Goal: Task Accomplishment & Management: Complete application form

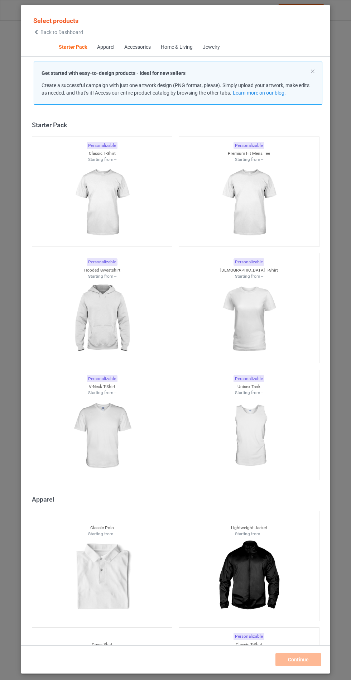
scroll to position [9, 0]
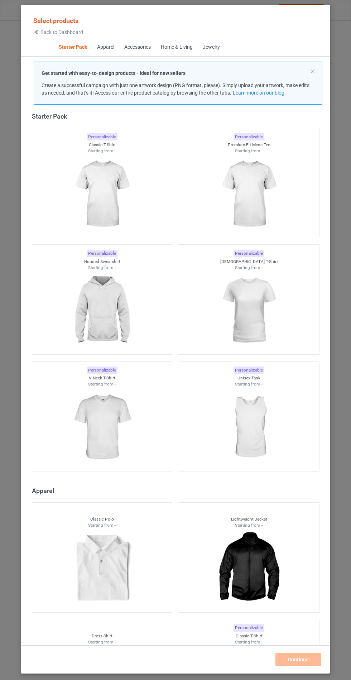
click at [113, 300] on img at bounding box center [102, 311] width 64 height 80
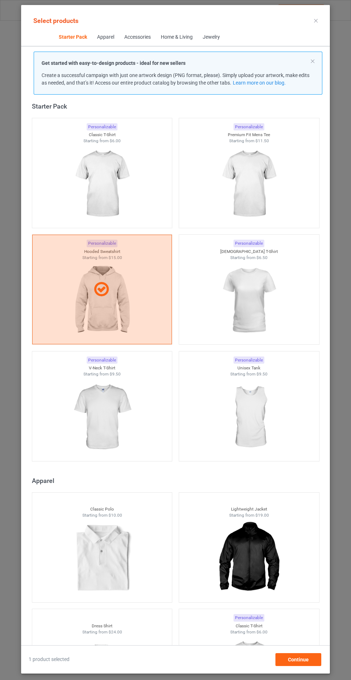
scroll to position [42, 0]
click at [301, 662] on span "Continue" at bounding box center [298, 660] width 21 height 6
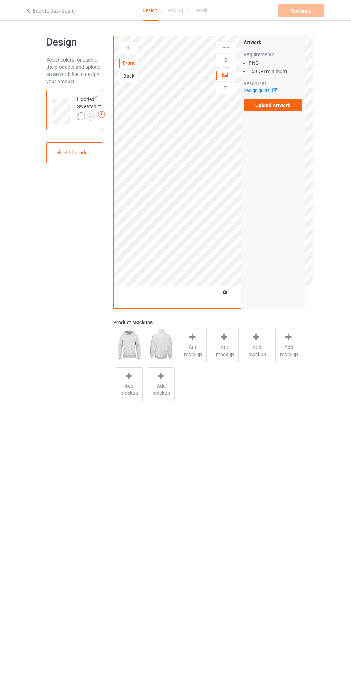
click at [193, 348] on span "Add mockup" at bounding box center [193, 351] width 26 height 14
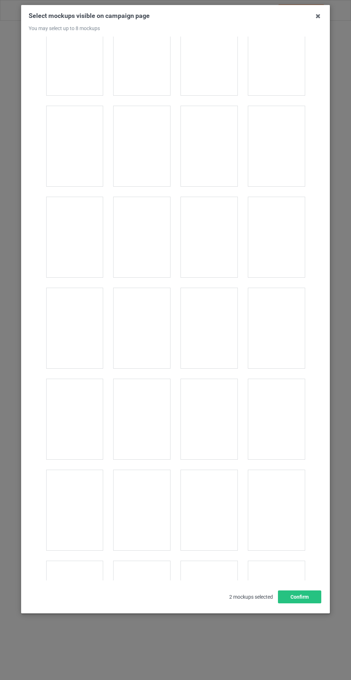
scroll to position [5785, 0]
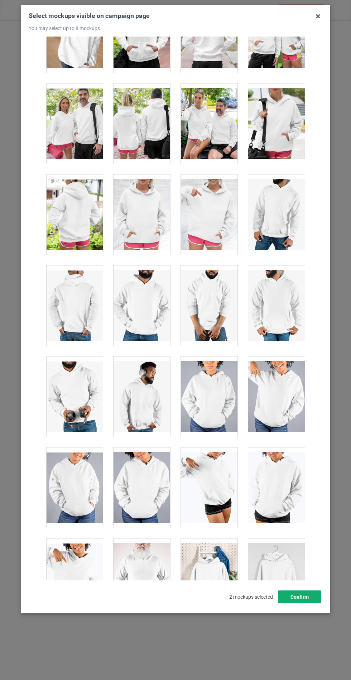
click at [313, 604] on button "Confirm" at bounding box center [299, 597] width 43 height 13
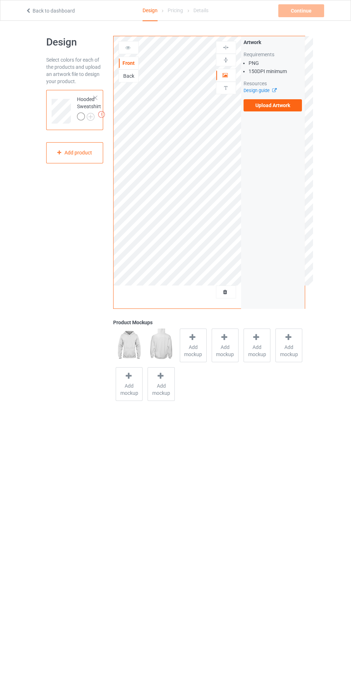
click at [0, 0] on img at bounding box center [0, 0] width 0 height 0
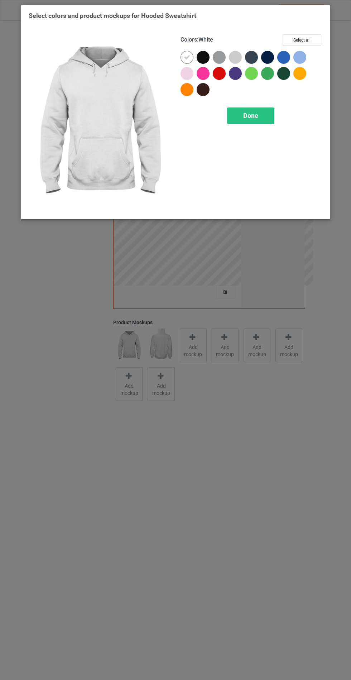
click at [209, 57] on div at bounding box center [203, 57] width 13 height 13
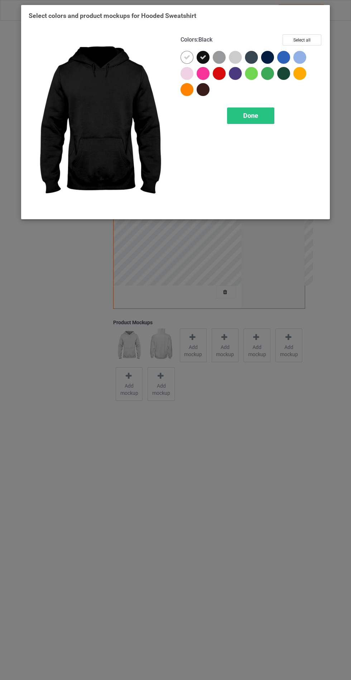
click at [225, 61] on div at bounding box center [221, 59] width 16 height 16
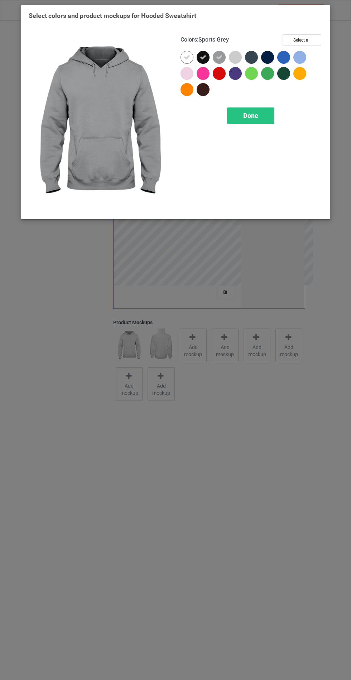
click at [258, 57] on div at bounding box center [253, 59] width 16 height 16
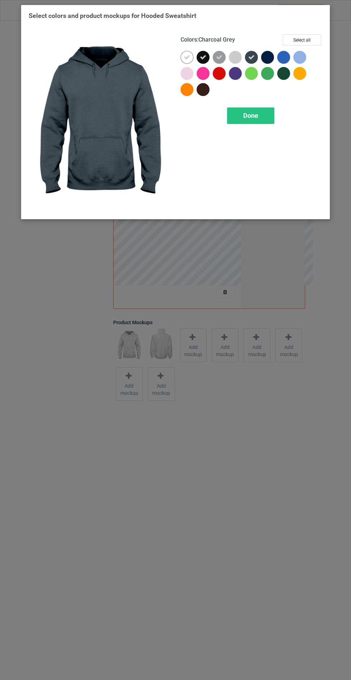
click at [269, 63] on div at bounding box center [267, 57] width 13 height 13
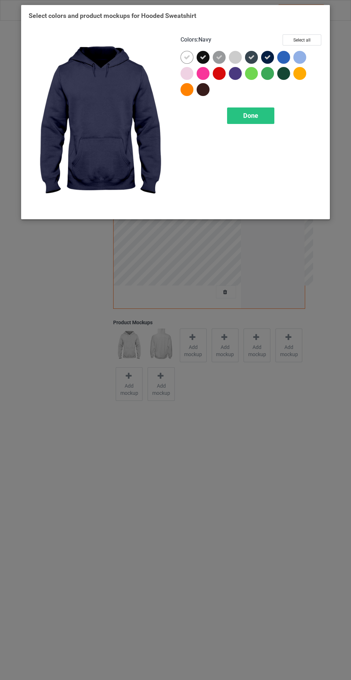
click at [245, 81] on div at bounding box center [253, 75] width 16 height 16
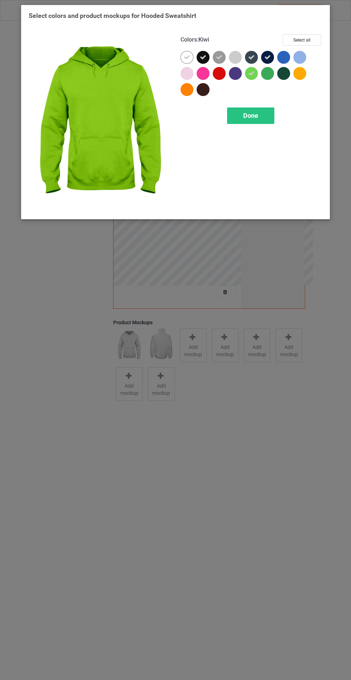
click at [209, 93] on div at bounding box center [205, 91] width 16 height 16
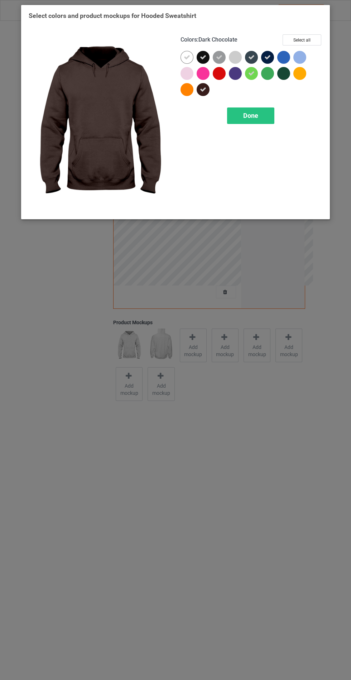
click at [244, 75] on div at bounding box center [237, 75] width 16 height 16
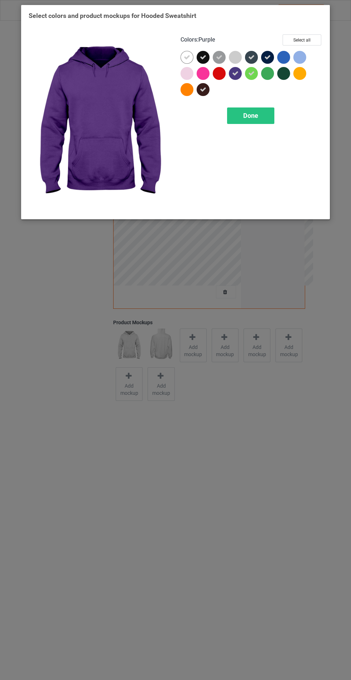
click at [257, 114] on span "Done" at bounding box center [250, 116] width 15 height 8
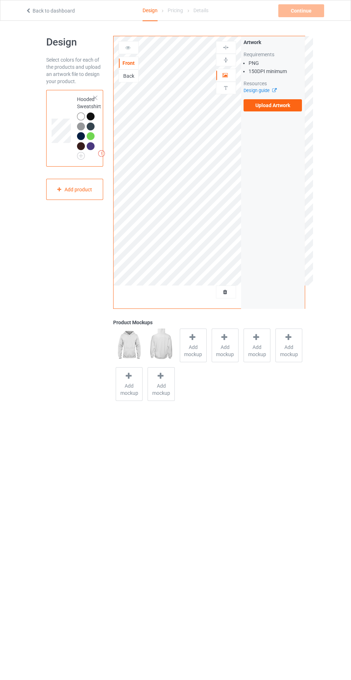
click at [192, 343] on div at bounding box center [193, 338] width 10 height 10
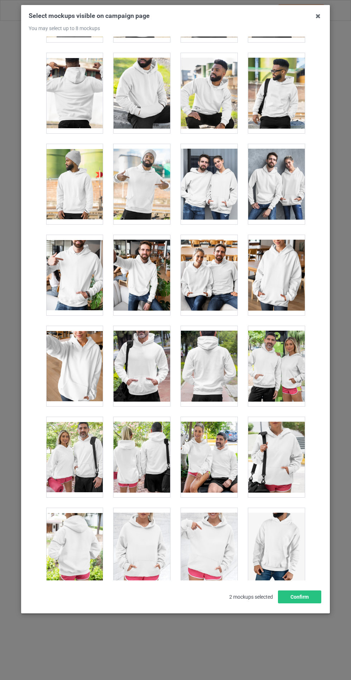
scroll to position [5785, 0]
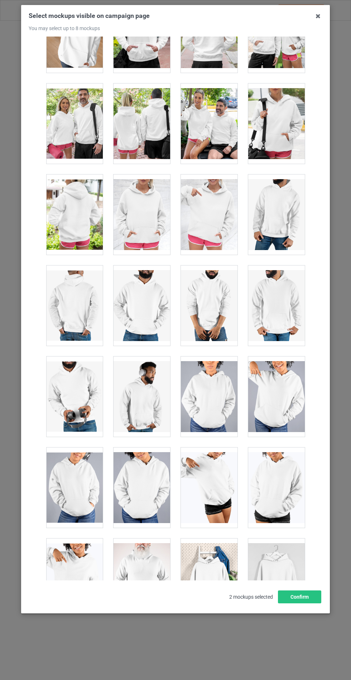
click at [148, 295] on div at bounding box center [142, 306] width 57 height 80
click at [305, 604] on button "Confirm" at bounding box center [299, 597] width 43 height 13
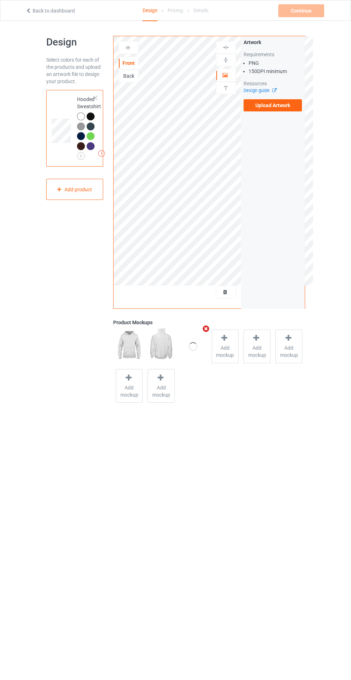
click at [233, 356] on span "Add mockup" at bounding box center [225, 351] width 26 height 14
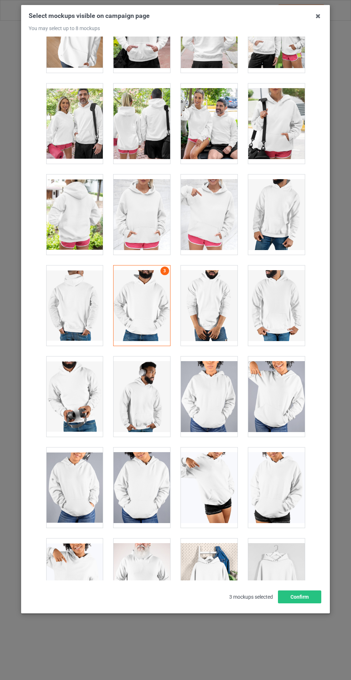
click at [218, 300] on div at bounding box center [209, 306] width 57 height 80
click at [151, 210] on div at bounding box center [142, 215] width 57 height 80
click at [297, 604] on button "Confirm" at bounding box center [299, 597] width 43 height 13
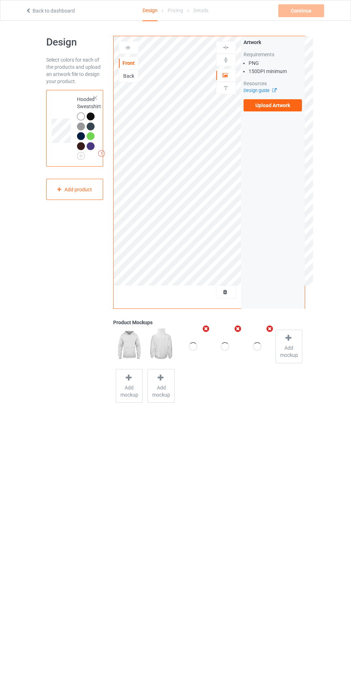
click at [0, 0] on img at bounding box center [0, 0] width 0 height 0
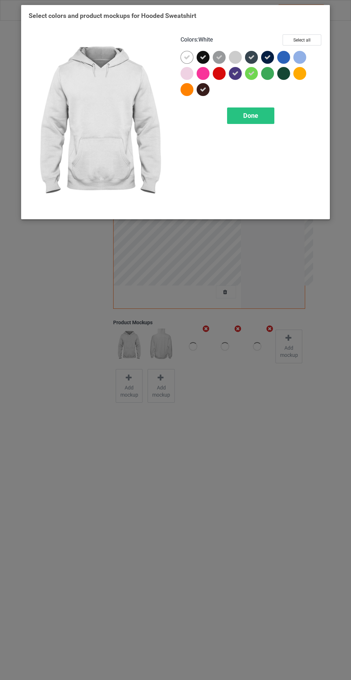
click at [243, 75] on div at bounding box center [237, 75] width 16 height 16
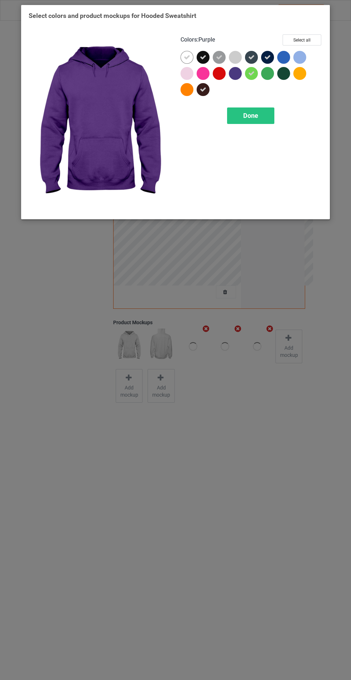
click at [234, 113] on div "Done" at bounding box center [250, 116] width 47 height 16
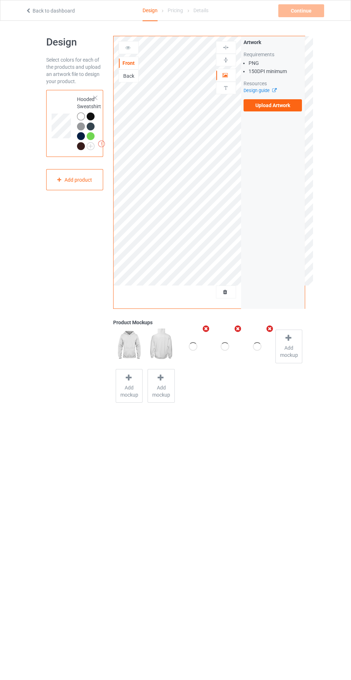
click at [0, 0] on img at bounding box center [0, 0] width 0 height 0
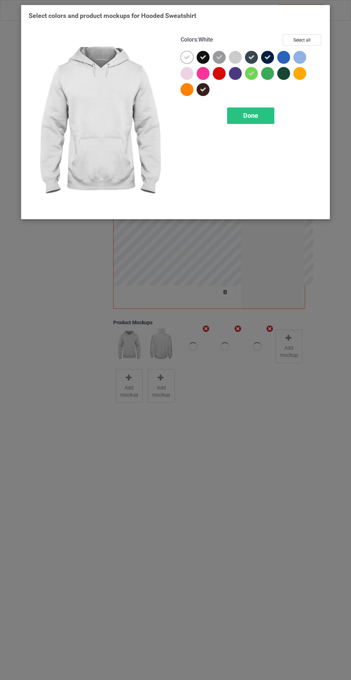
click at [229, 77] on div at bounding box center [237, 75] width 16 height 16
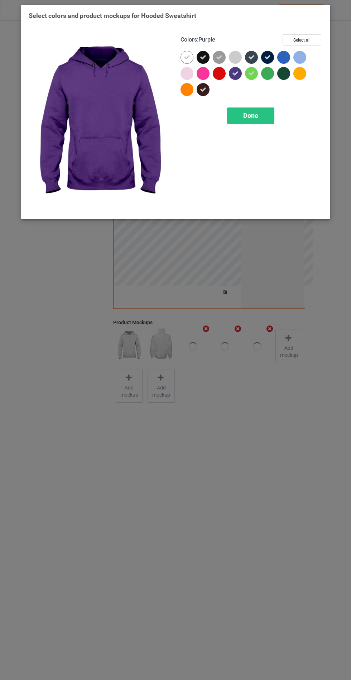
click at [251, 73] on icon at bounding box center [251, 73] width 6 height 6
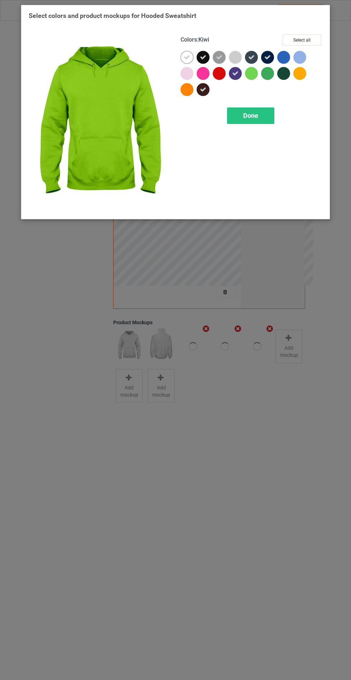
click at [239, 114] on div "Done" at bounding box center [250, 116] width 47 height 16
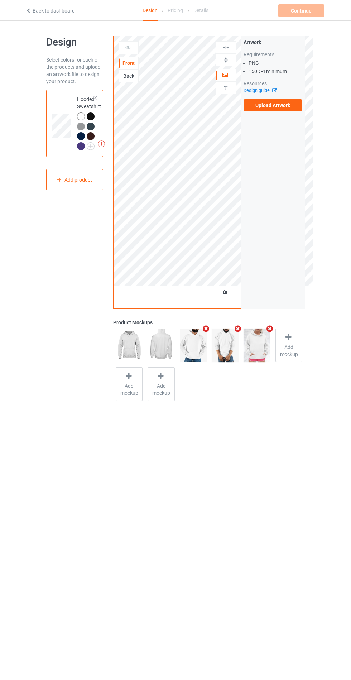
click at [206, 330] on icon "Remove mockup" at bounding box center [206, 329] width 9 height 8
click at [285, 104] on label "Upload Artwork" at bounding box center [273, 105] width 59 height 12
click at [0, 0] on input "Upload Artwork" at bounding box center [0, 0] width 0 height 0
click at [274, 105] on label "Upload Artwork" at bounding box center [273, 105] width 59 height 12
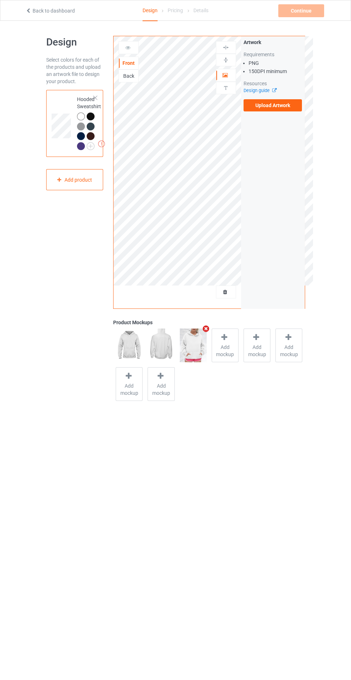
click at [0, 0] on input "Upload Artwork" at bounding box center [0, 0] width 0 height 0
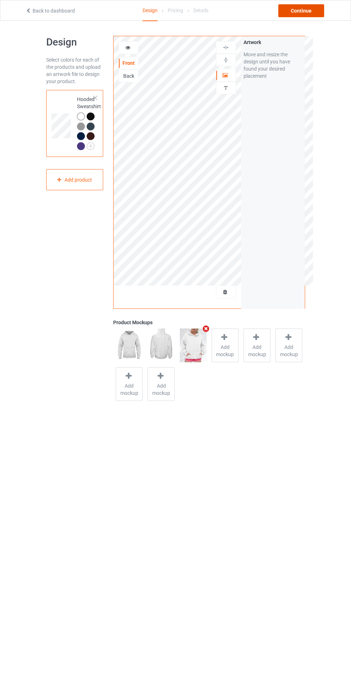
click at [305, 13] on div "Continue" at bounding box center [302, 10] width 46 height 13
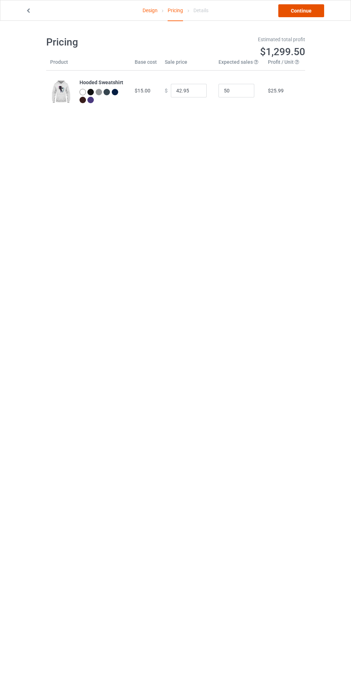
click at [302, 11] on link "Continue" at bounding box center [302, 10] width 46 height 13
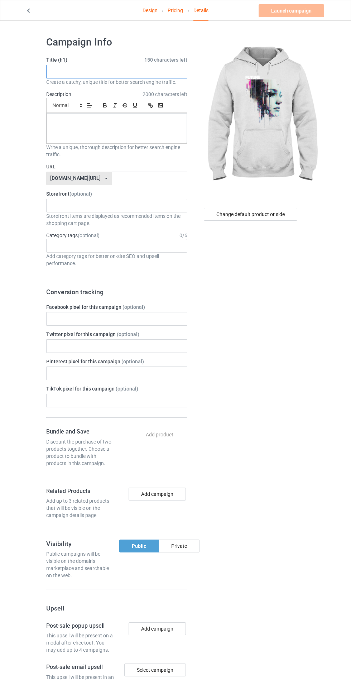
click at [132, 74] on input "text" at bounding box center [116, 72] width 141 height 14
click at [108, 69] on input "text" at bounding box center [116, 72] width 141 height 14
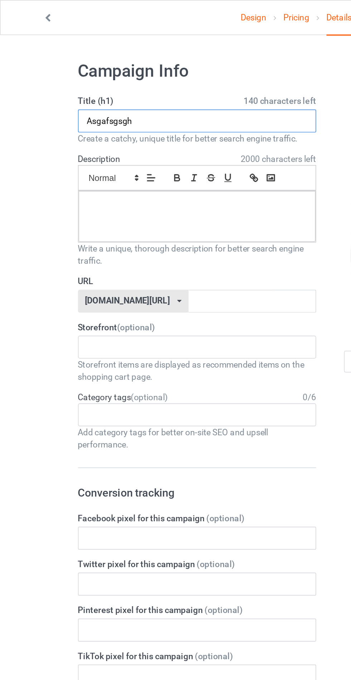
type input "Asgafsgsgh"
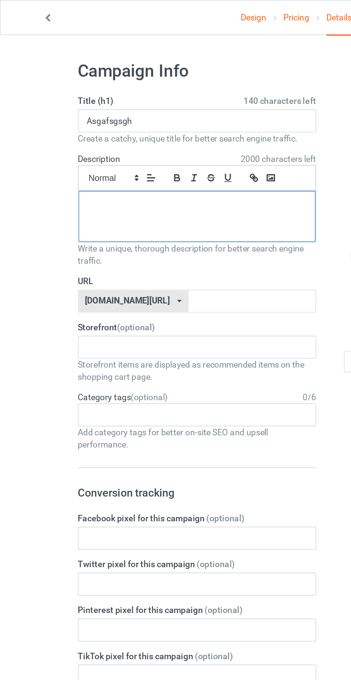
click at [67, 136] on div at bounding box center [117, 128] width 141 height 30
click at [112, 177] on input "text" at bounding box center [150, 179] width 76 height 14
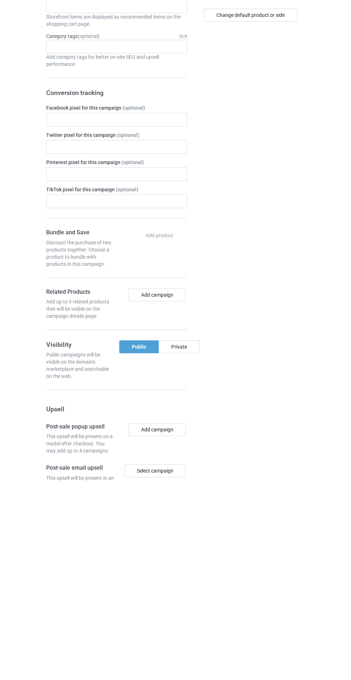
type input "Jdhdhdhdhhd"
click at [198, 539] on div "Change default product or side" at bounding box center [251, 435] width 118 height 809
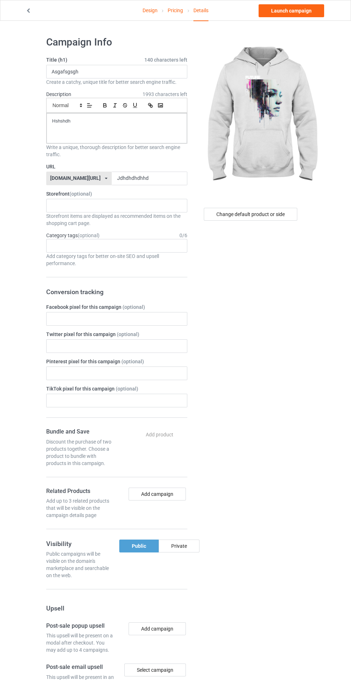
click at [187, 545] on div "Private" at bounding box center [179, 546] width 41 height 13
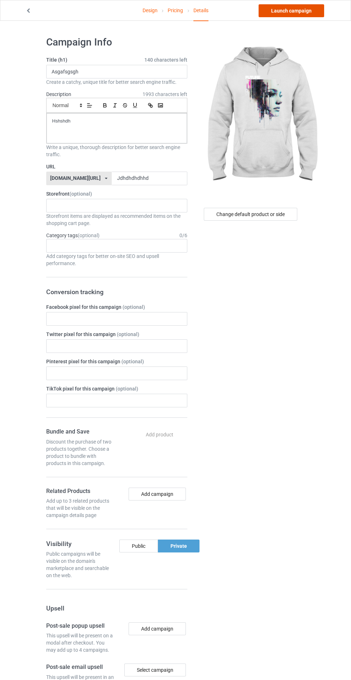
click at [304, 10] on link "Launch campaign" at bounding box center [292, 10] width 66 height 13
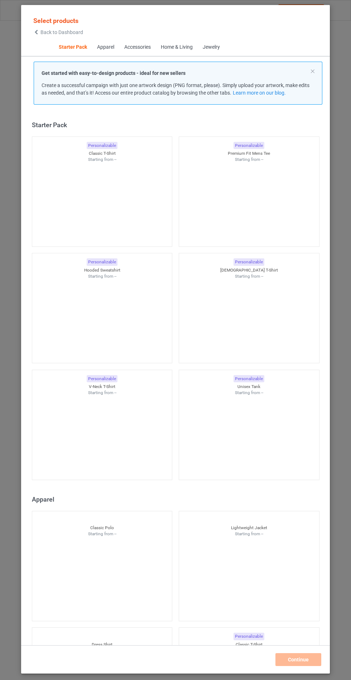
scroll to position [9, 0]
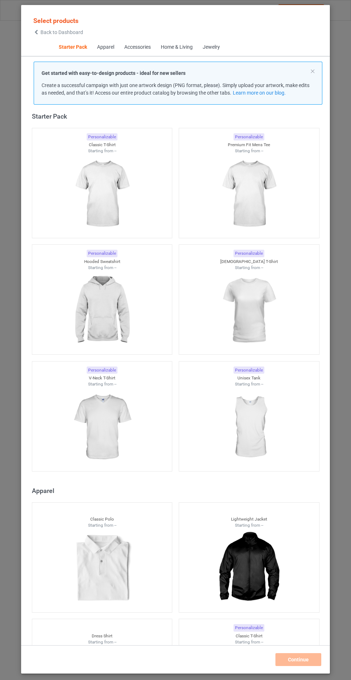
click at [113, 317] on img at bounding box center [102, 311] width 64 height 80
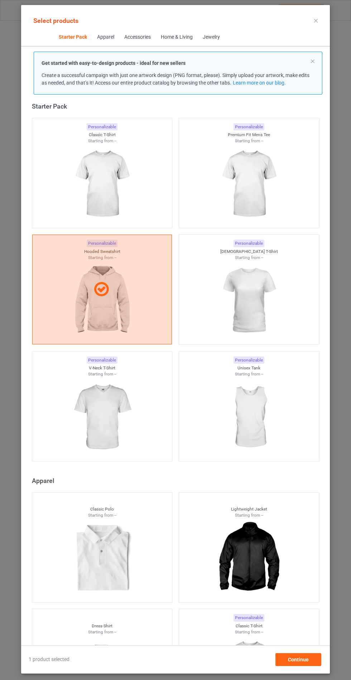
scroll to position [42, 0]
click at [302, 664] on div "Continue" at bounding box center [299, 659] width 46 height 13
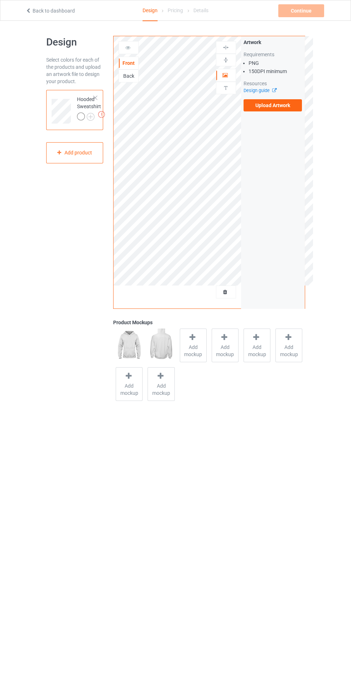
click at [203, 352] on span "Add mockup" at bounding box center [193, 351] width 26 height 14
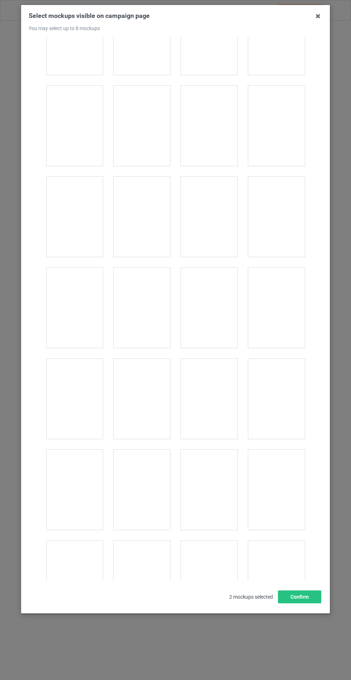
scroll to position [5784, 0]
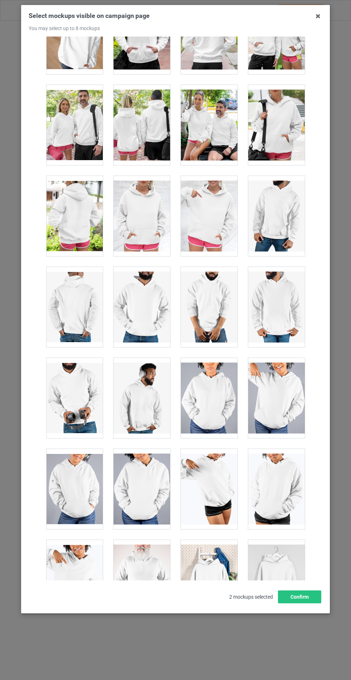
click at [138, 200] on div at bounding box center [142, 216] width 57 height 80
click at [311, 604] on button "Confirm" at bounding box center [299, 597] width 43 height 13
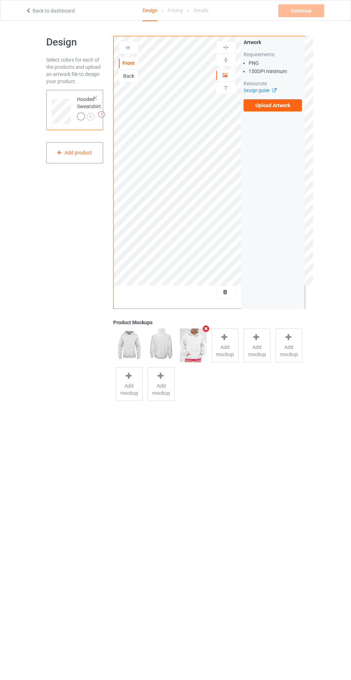
click at [0, 0] on img at bounding box center [0, 0] width 0 height 0
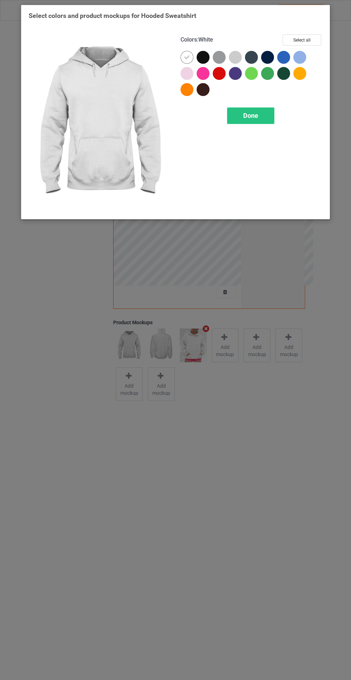
click at [204, 65] on div at bounding box center [205, 59] width 16 height 16
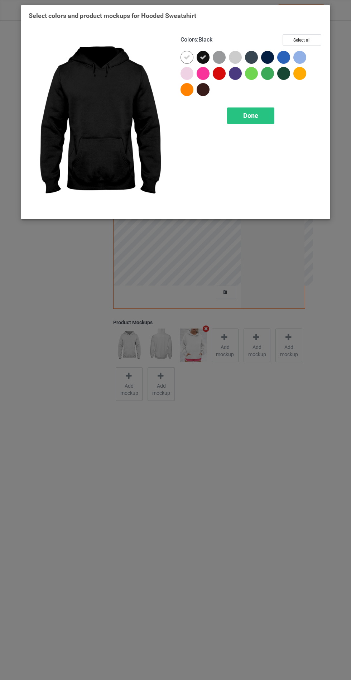
click at [220, 58] on div at bounding box center [219, 57] width 13 height 13
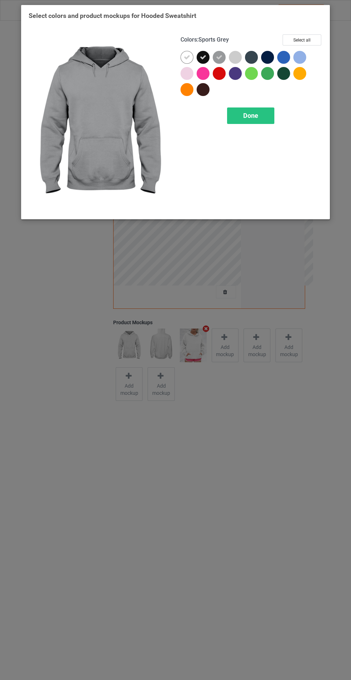
click at [256, 57] on div at bounding box center [251, 57] width 13 height 13
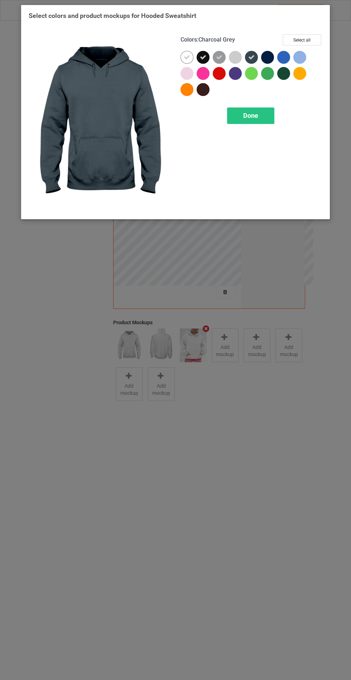
click at [271, 53] on div at bounding box center [267, 57] width 13 height 13
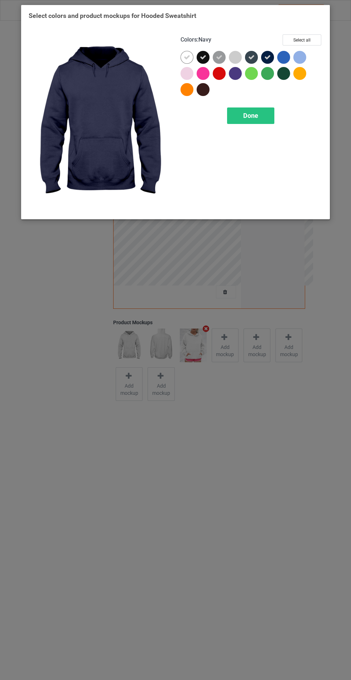
click at [236, 68] on div at bounding box center [235, 73] width 13 height 13
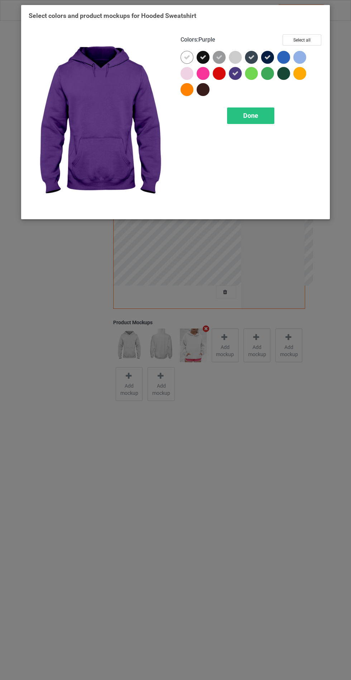
click at [254, 108] on div "Done" at bounding box center [250, 116] width 47 height 16
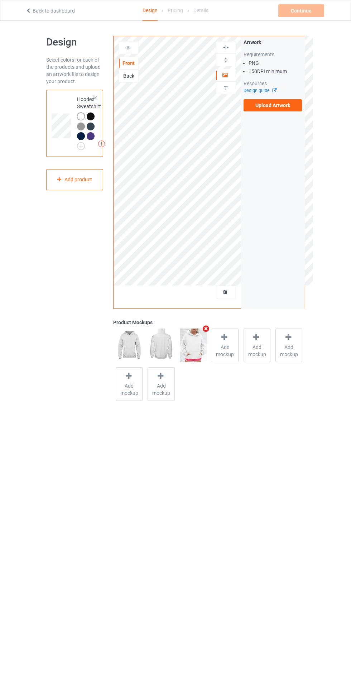
click at [272, 105] on label "Upload Artwork" at bounding box center [273, 105] width 59 height 12
click at [0, 0] on input "Upload Artwork" at bounding box center [0, 0] width 0 height 0
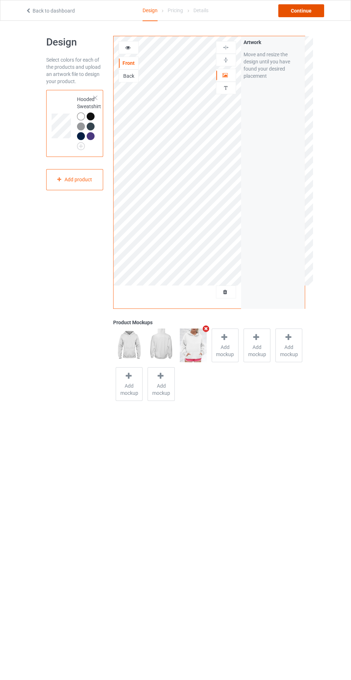
click at [313, 13] on div "Continue" at bounding box center [302, 10] width 46 height 13
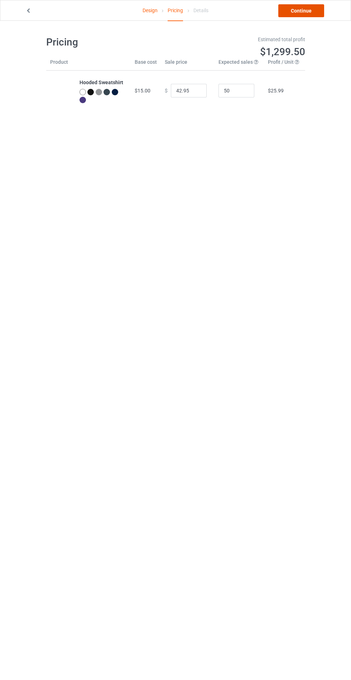
click at [309, 10] on link "Continue" at bounding box center [302, 10] width 46 height 13
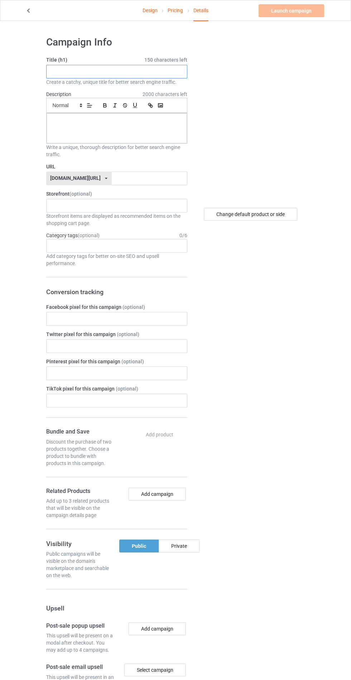
click at [70, 71] on input "text" at bounding box center [116, 72] width 141 height 14
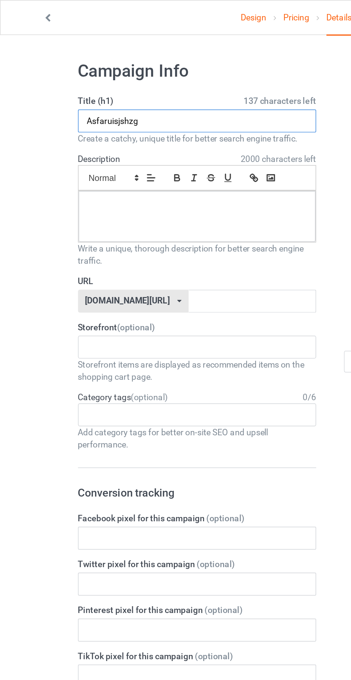
type input "Asfaruisjshzg"
click at [85, 151] on div "Write a unique, thorough description for better search engine traffic." at bounding box center [116, 151] width 141 height 14
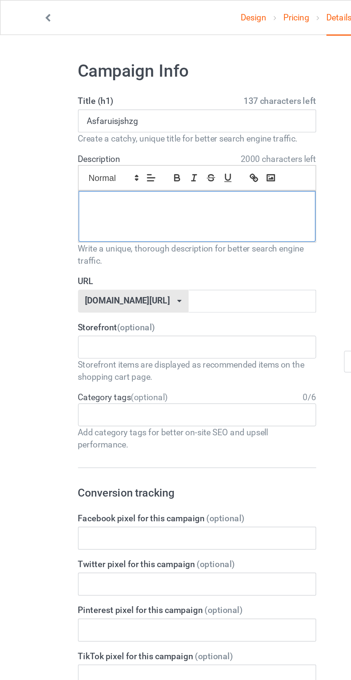
click at [67, 127] on div at bounding box center [117, 128] width 141 height 30
click at [112, 180] on input "text" at bounding box center [150, 179] width 76 height 14
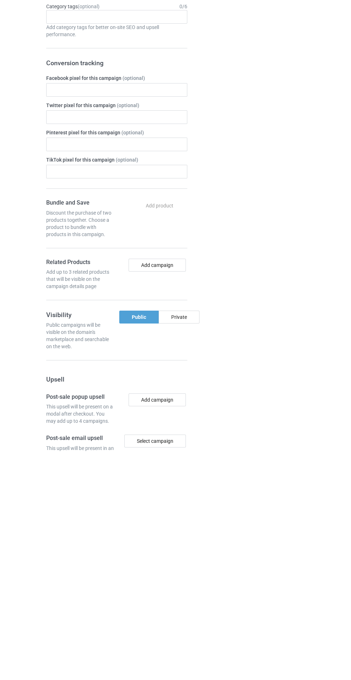
type input "Asfarissautdg"
click at [183, 551] on div "Private" at bounding box center [179, 546] width 41 height 13
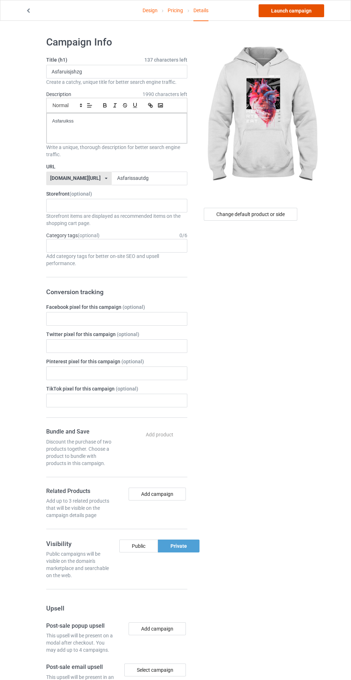
click at [308, 7] on link "Launch campaign" at bounding box center [292, 10] width 66 height 13
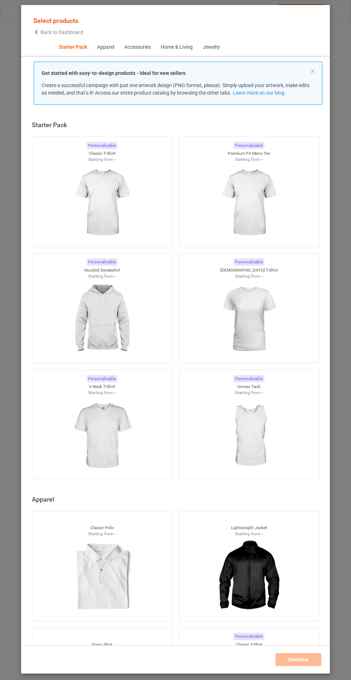
scroll to position [9, 0]
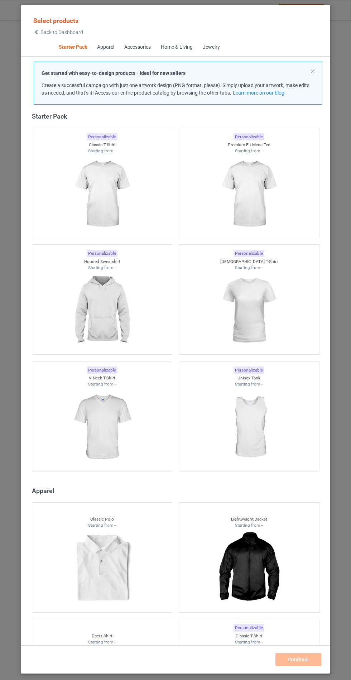
click at [113, 299] on img at bounding box center [102, 311] width 64 height 80
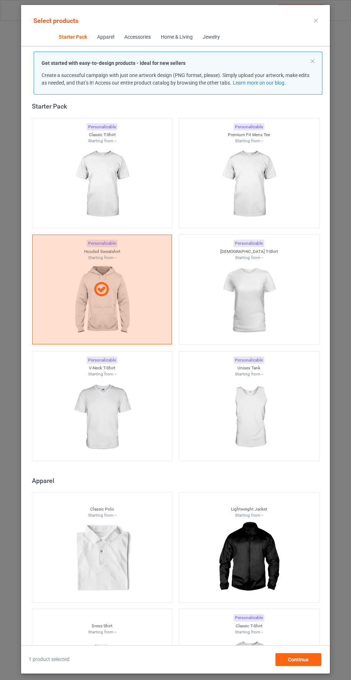
scroll to position [42, 0]
click at [318, 665] on div "Continue" at bounding box center [299, 659] width 46 height 13
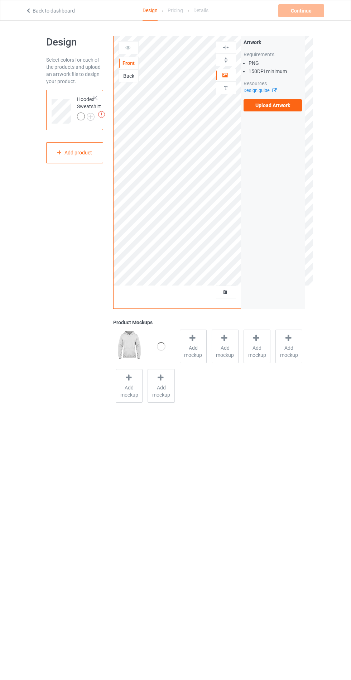
click at [80, 116] on div at bounding box center [81, 117] width 8 height 8
click at [192, 356] on span "Add mockup" at bounding box center [193, 351] width 26 height 14
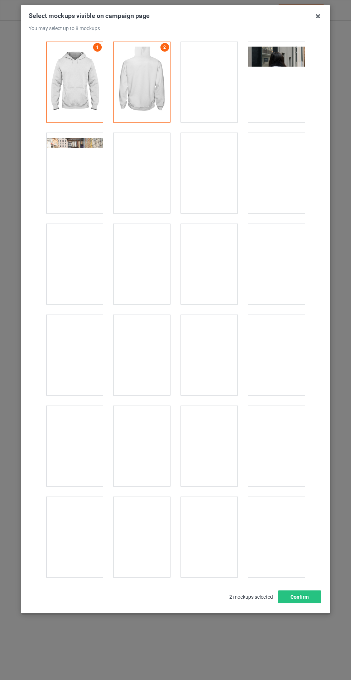
scroll to position [5785, 0]
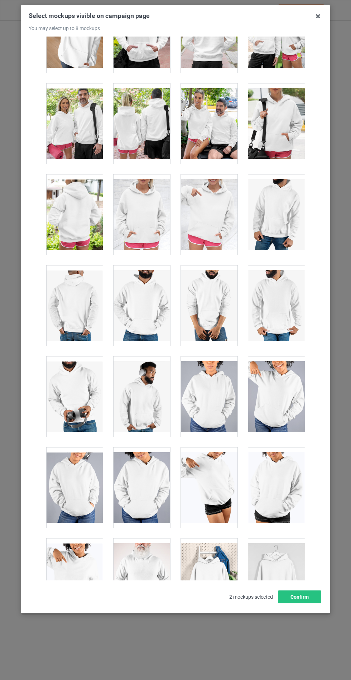
click at [141, 204] on div at bounding box center [142, 215] width 57 height 80
click at [300, 604] on button "Confirm" at bounding box center [299, 597] width 43 height 13
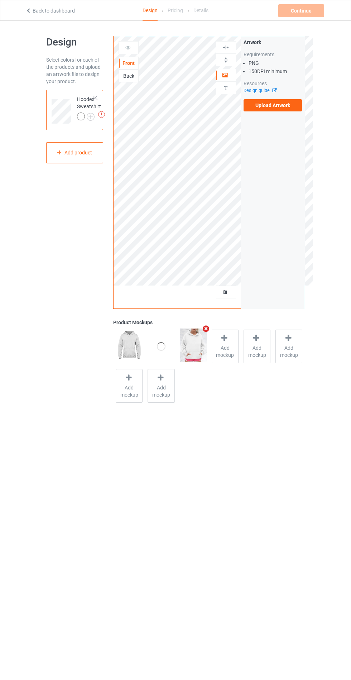
click at [0, 0] on img at bounding box center [0, 0] width 0 height 0
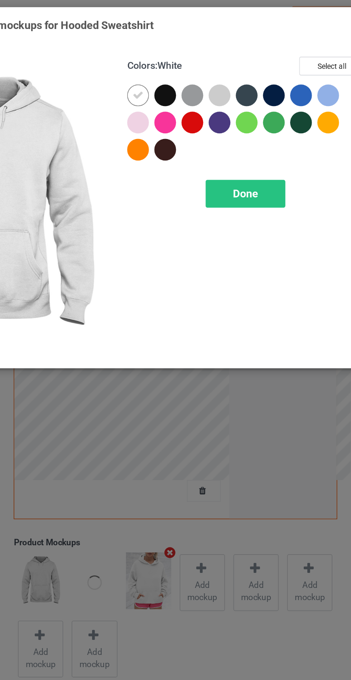
click at [190, 69] on div at bounding box center [187, 73] width 13 height 13
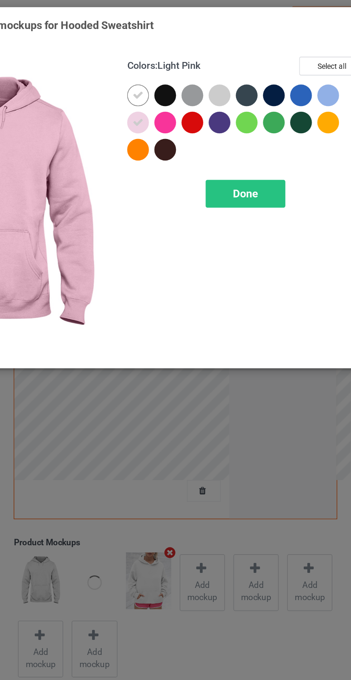
click at [237, 58] on div at bounding box center [235, 57] width 13 height 13
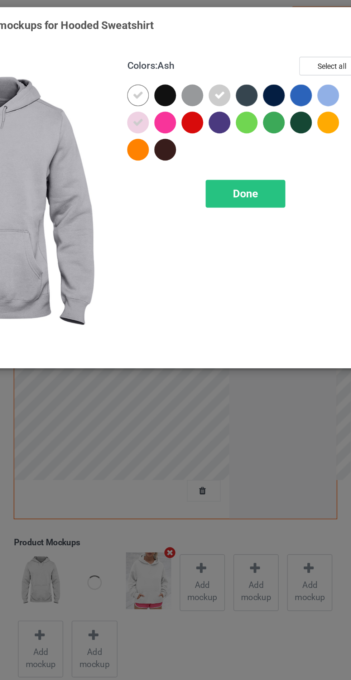
click at [305, 55] on div at bounding box center [300, 57] width 13 height 13
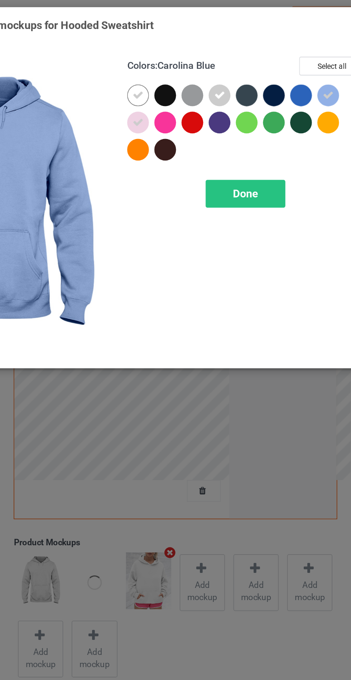
click at [263, 114] on div "Done" at bounding box center [250, 116] width 47 height 16
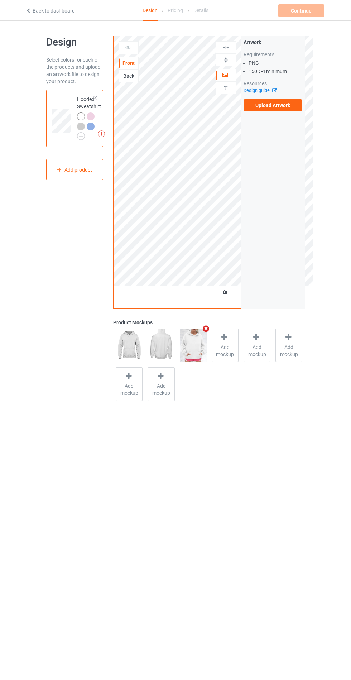
click at [278, 106] on label "Upload Artwork" at bounding box center [273, 105] width 59 height 12
click at [0, 0] on input "Upload Artwork" at bounding box center [0, 0] width 0 height 0
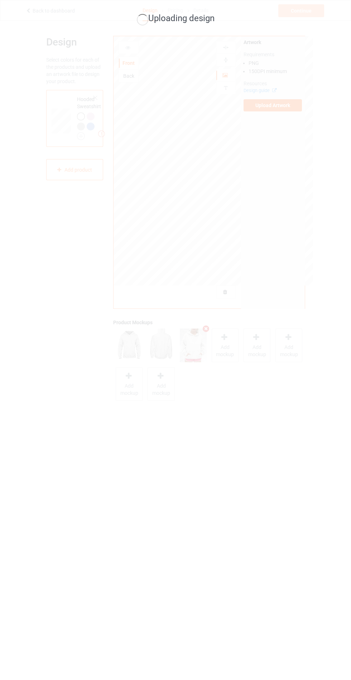
click at [262, 531] on div "Uploading design" at bounding box center [175, 340] width 351 height 680
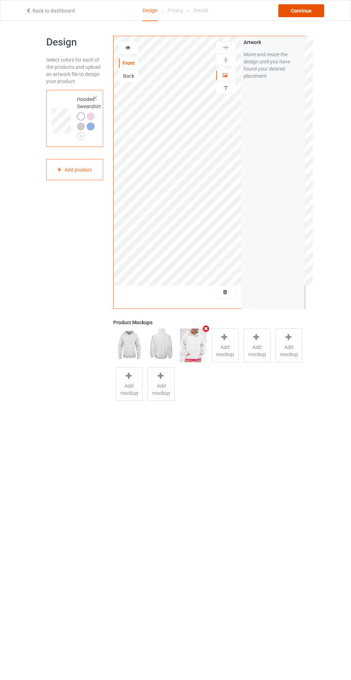
click at [281, 10] on div "Continue" at bounding box center [302, 10] width 46 height 13
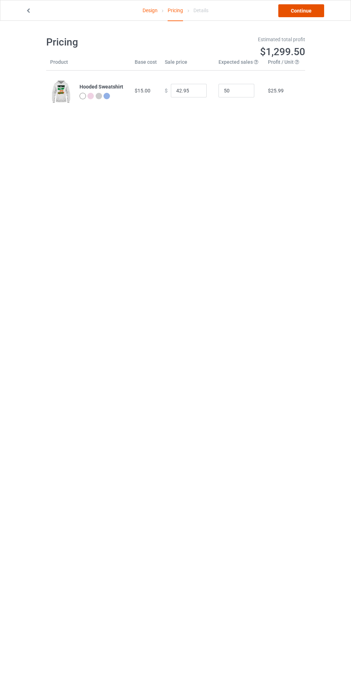
click at [316, 16] on link "Continue" at bounding box center [302, 10] width 46 height 13
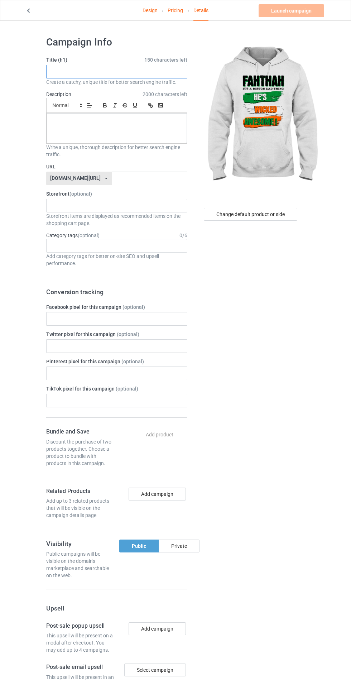
click at [150, 71] on input "text" at bounding box center [116, 72] width 141 height 14
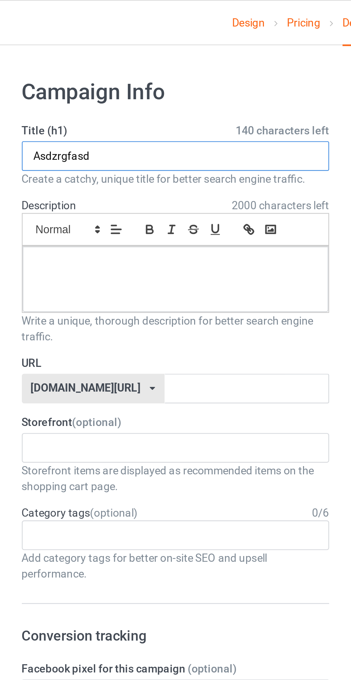
type input "Asdzrgfasd"
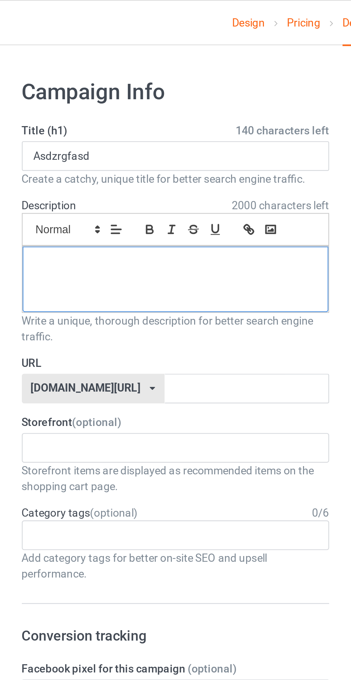
click at [73, 125] on div at bounding box center [117, 128] width 141 height 30
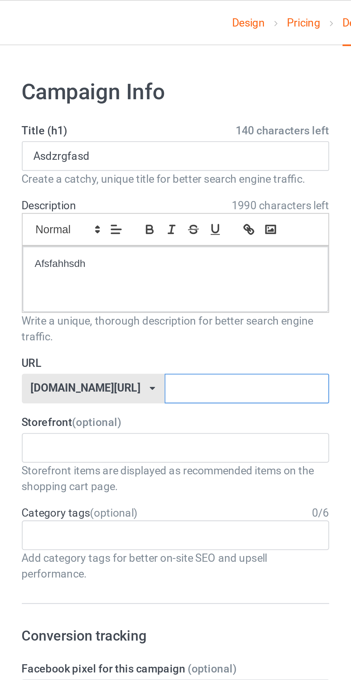
click at [149, 177] on input "text" at bounding box center [150, 179] width 76 height 14
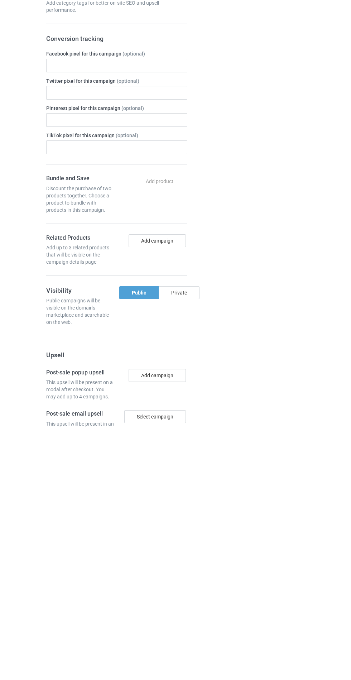
type input "Asfarjdjdh"
click at [176, 547] on div "Private" at bounding box center [179, 546] width 41 height 13
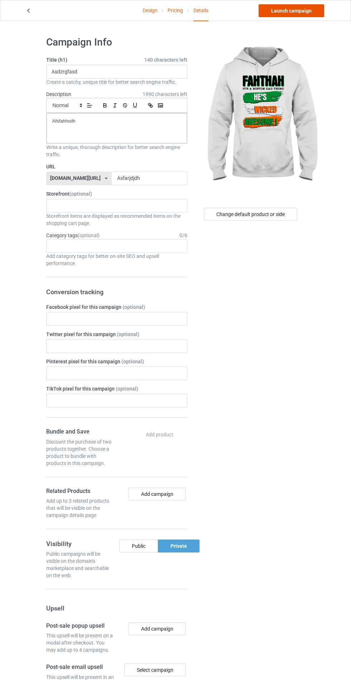
click at [305, 10] on link "Launch campaign" at bounding box center [292, 10] width 66 height 13
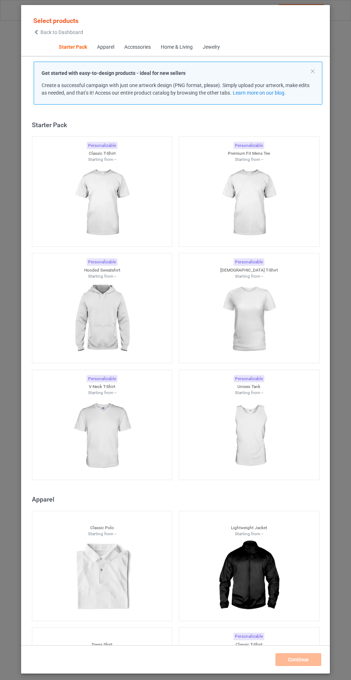
scroll to position [9, 0]
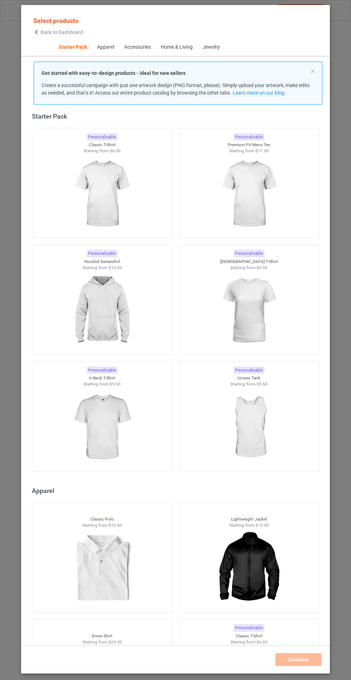
click at [84, 312] on img at bounding box center [102, 311] width 64 height 80
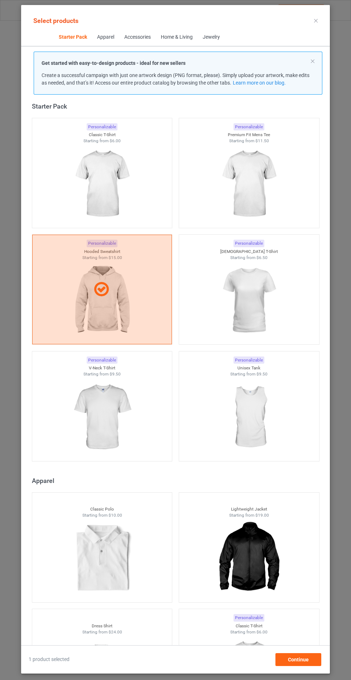
scroll to position [42, 0]
click at [309, 658] on div "Continue" at bounding box center [299, 659] width 46 height 13
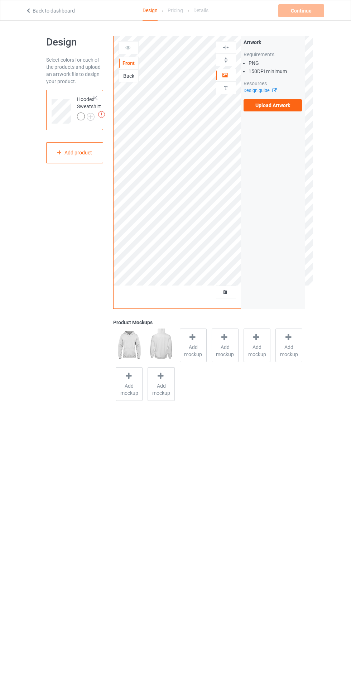
click at [0, 0] on img at bounding box center [0, 0] width 0 height 0
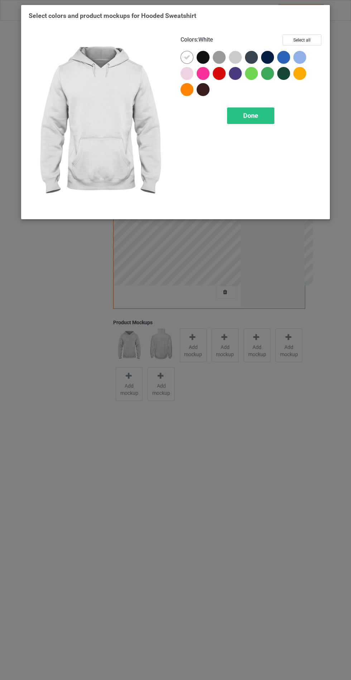
click at [184, 71] on div at bounding box center [187, 73] width 13 height 13
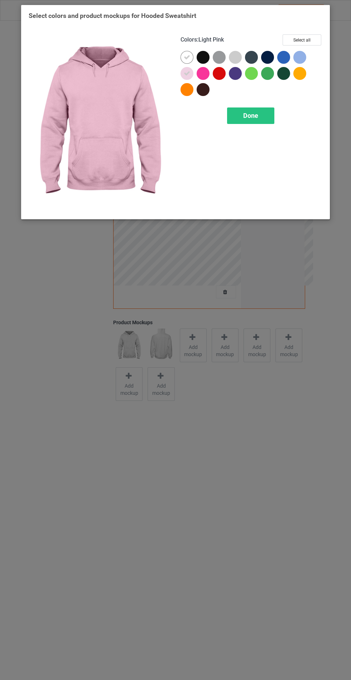
click at [230, 53] on div at bounding box center [235, 57] width 13 height 13
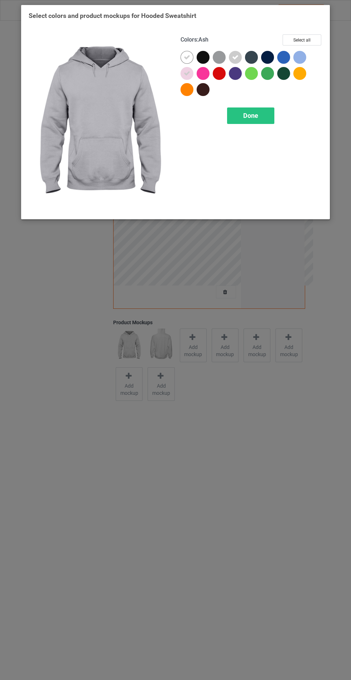
click at [296, 54] on div at bounding box center [300, 57] width 13 height 13
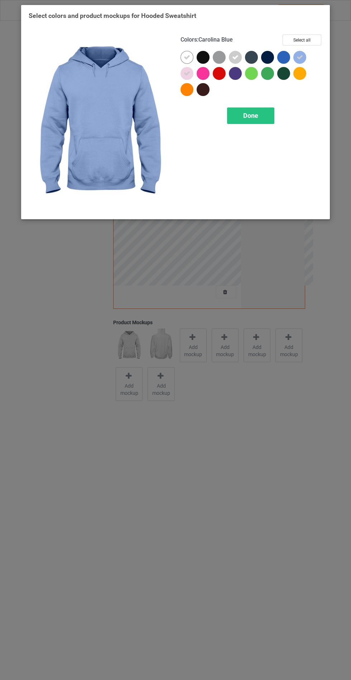
click at [239, 114] on div "Done" at bounding box center [250, 116] width 47 height 16
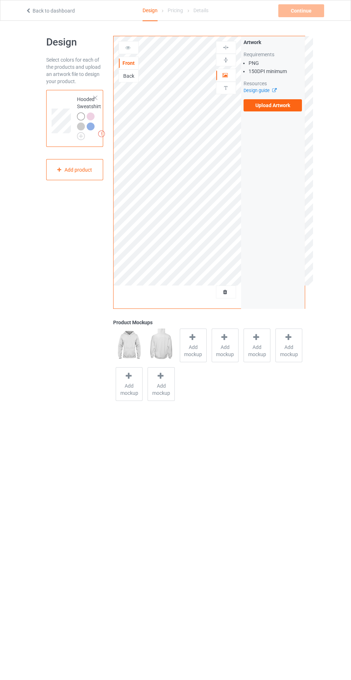
click at [196, 362] on div "Add mockup" at bounding box center [193, 346] width 27 height 34
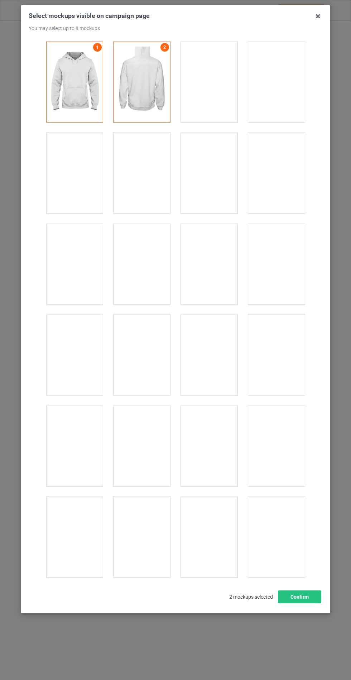
scroll to position [5785, 0]
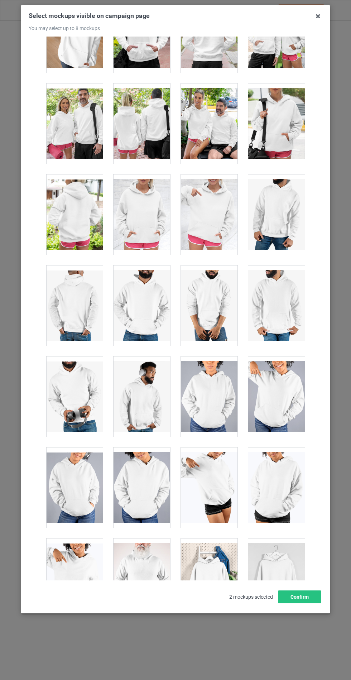
click at [143, 199] on div at bounding box center [142, 215] width 57 height 80
click at [310, 604] on button "Confirm" at bounding box center [299, 597] width 43 height 13
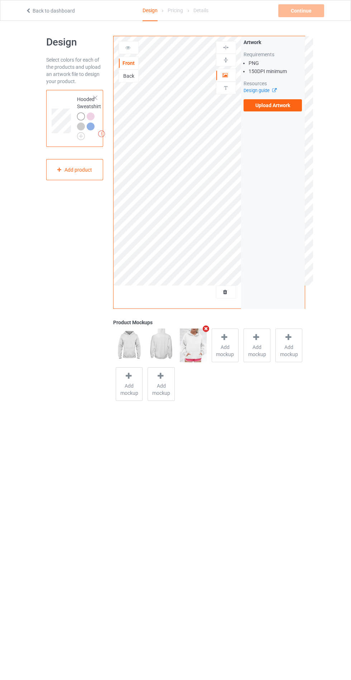
click at [257, 108] on label "Upload Artwork" at bounding box center [273, 105] width 59 height 12
click at [0, 0] on input "Upload Artwork" at bounding box center [0, 0] width 0 height 0
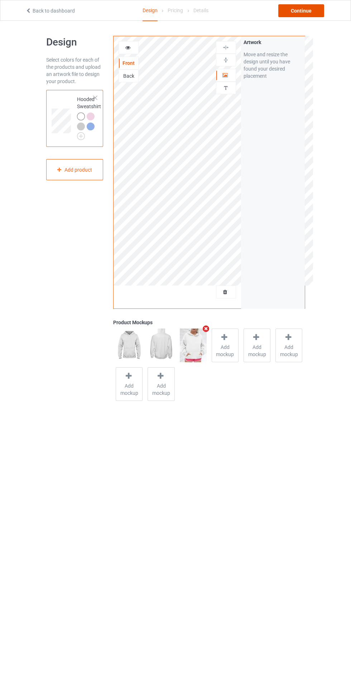
click at [305, 11] on div "Continue" at bounding box center [302, 10] width 46 height 13
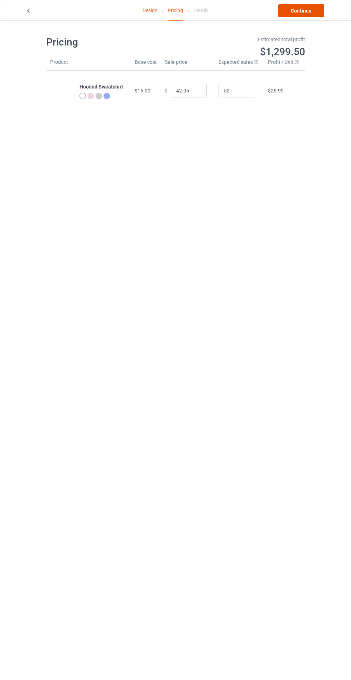
click at [300, 10] on link "Continue" at bounding box center [302, 10] width 46 height 13
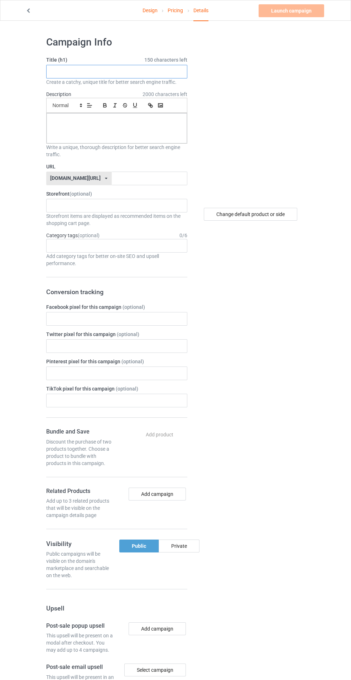
click at [149, 72] on input "text" at bounding box center [116, 72] width 141 height 14
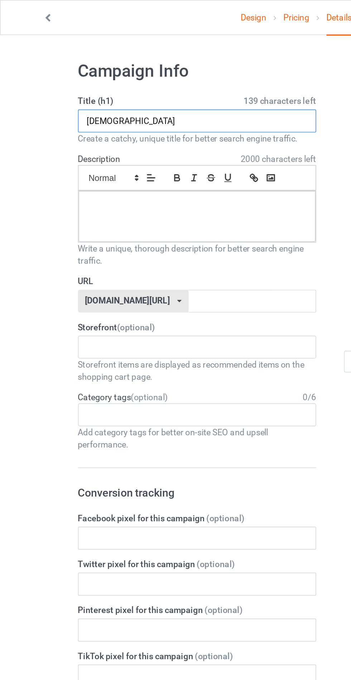
type input "Asfarshshsh"
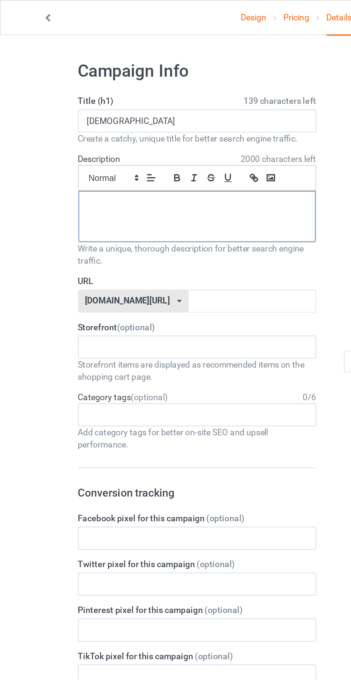
click at [78, 142] on div at bounding box center [117, 128] width 141 height 30
click at [112, 176] on input "text" at bounding box center [150, 179] width 76 height 14
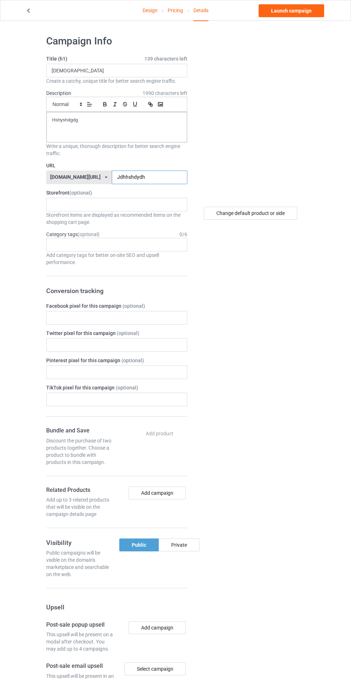
scroll to position [14, 0]
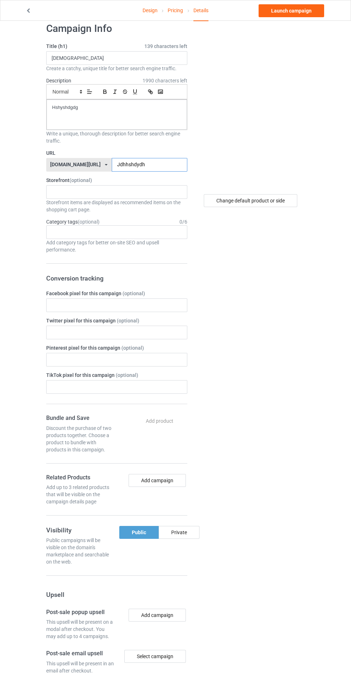
type input "Jdhhshdydh"
click at [192, 535] on div "Private" at bounding box center [179, 532] width 41 height 13
click at [297, 12] on link "Launch campaign" at bounding box center [292, 10] width 66 height 13
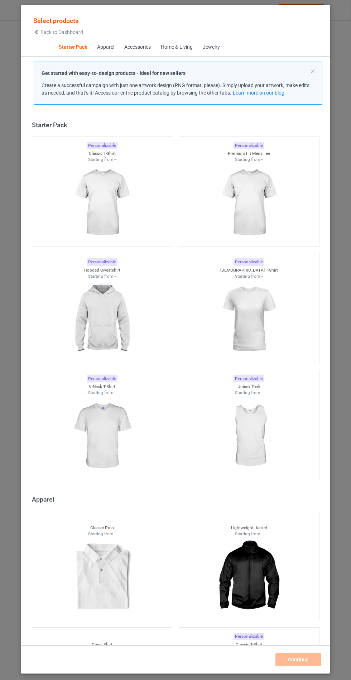
scroll to position [9, 0]
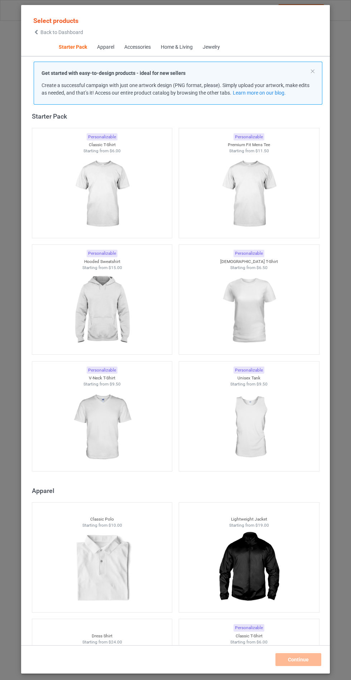
click at [113, 307] on img at bounding box center [102, 311] width 64 height 80
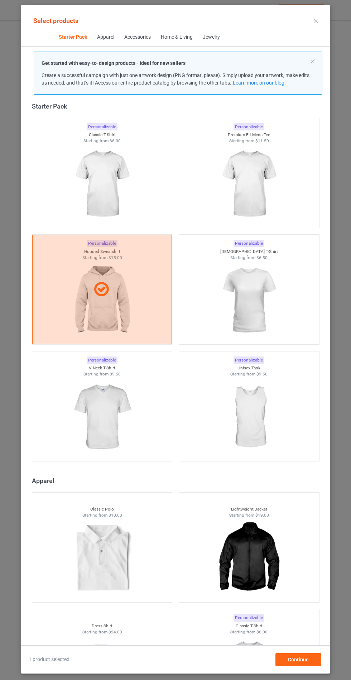
scroll to position [42, 0]
click at [302, 662] on span "Continue" at bounding box center [298, 660] width 21 height 6
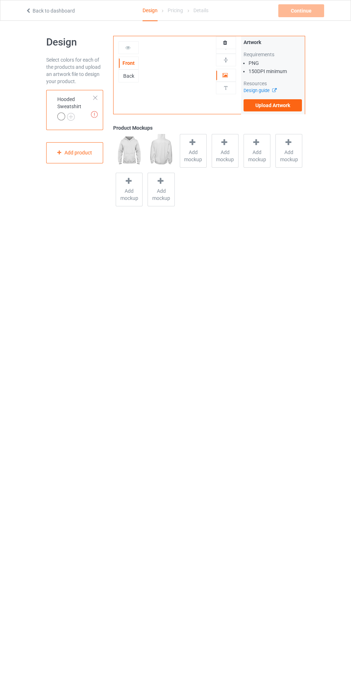
click at [192, 161] on span "Add mockup" at bounding box center [193, 156] width 26 height 14
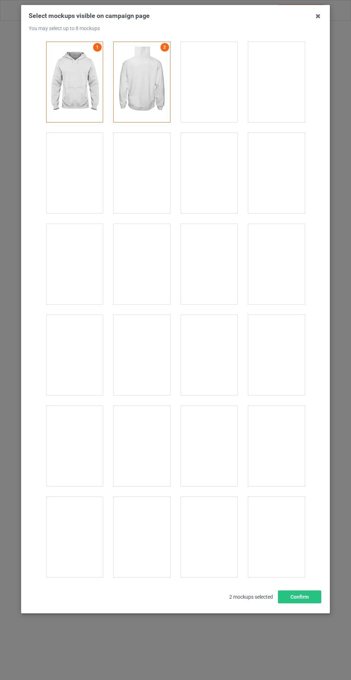
scroll to position [5785, 0]
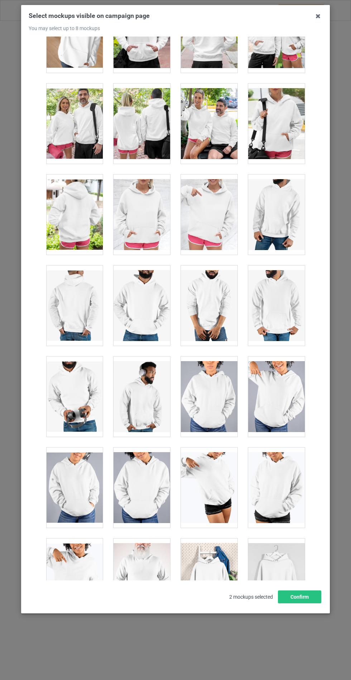
click at [138, 210] on div at bounding box center [142, 215] width 57 height 80
click at [308, 604] on button "Confirm" at bounding box center [299, 597] width 43 height 13
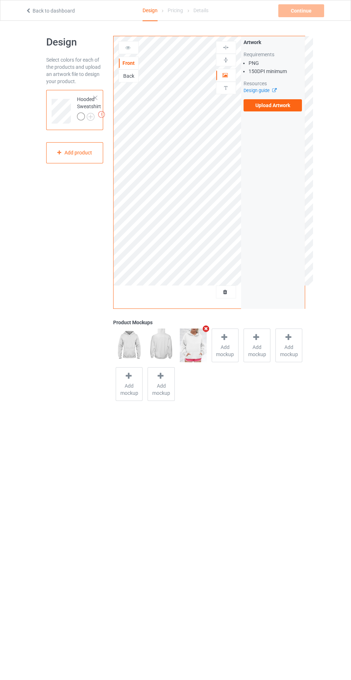
click at [0, 0] on img at bounding box center [0, 0] width 0 height 0
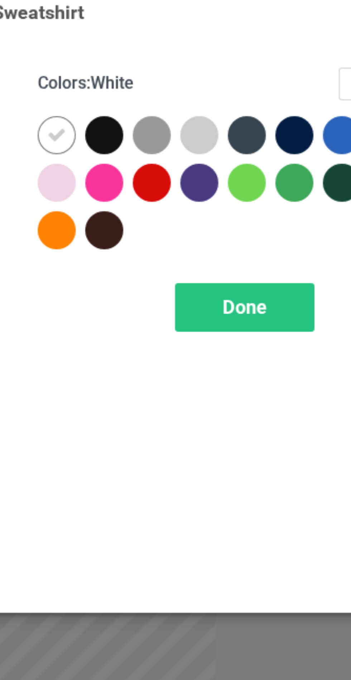
click at [203, 54] on div at bounding box center [203, 57] width 13 height 13
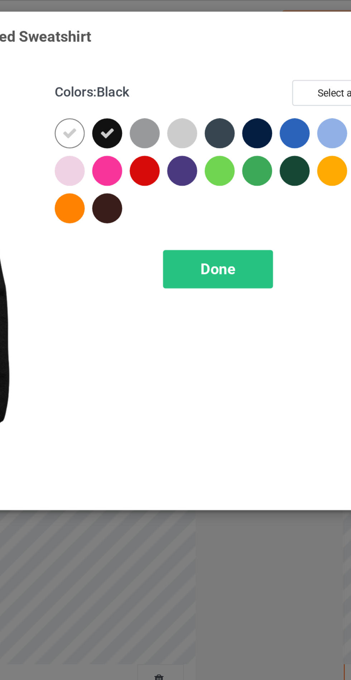
click at [220, 55] on div at bounding box center [219, 57] width 13 height 13
click at [250, 57] on div at bounding box center [251, 57] width 13 height 13
click at [265, 54] on div at bounding box center [267, 57] width 13 height 13
click at [235, 76] on div at bounding box center [235, 73] width 13 height 13
click at [203, 90] on div at bounding box center [203, 89] width 13 height 13
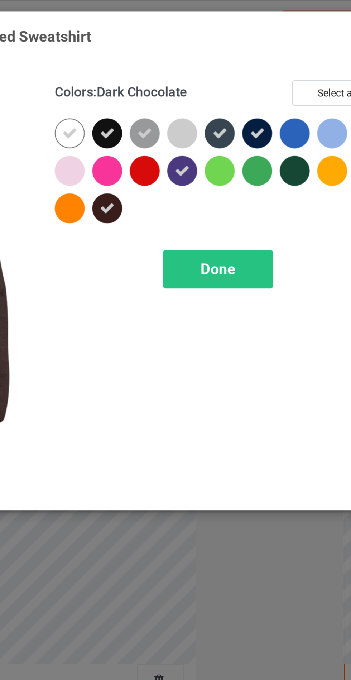
click at [261, 120] on div "Done" at bounding box center [250, 116] width 47 height 16
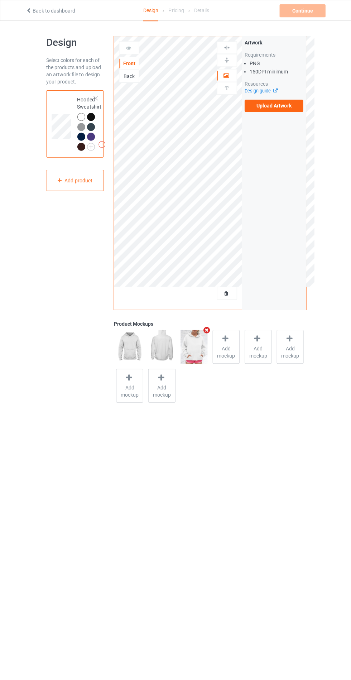
scroll to position [1, 0]
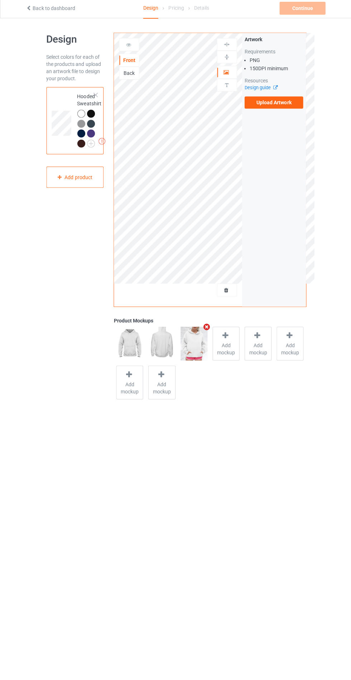
click at [277, 104] on label "Upload Artwork" at bounding box center [273, 105] width 59 height 12
click at [0, 0] on input "Upload Artwork" at bounding box center [0, 0] width 0 height 0
click at [296, 14] on div "Continue" at bounding box center [302, 10] width 46 height 13
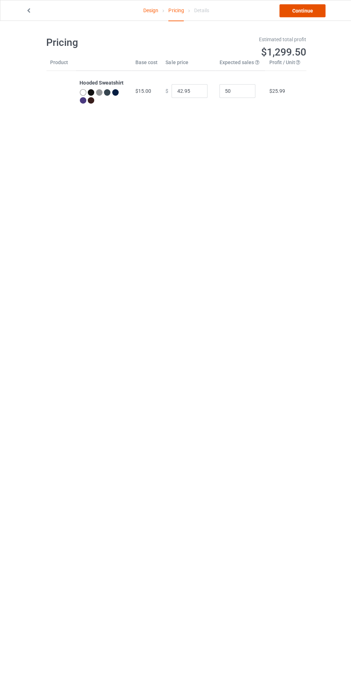
click at [297, 13] on link "Continue" at bounding box center [302, 10] width 46 height 13
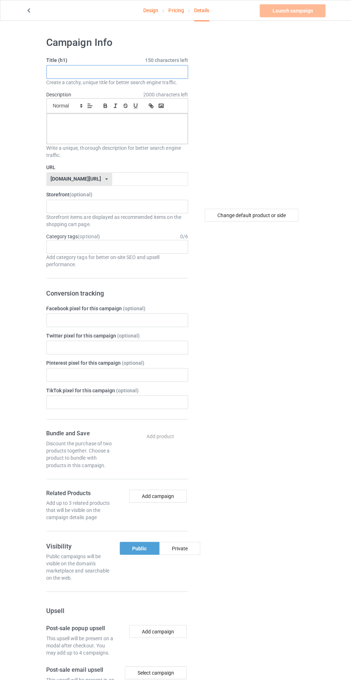
click at [157, 71] on input "text" at bounding box center [116, 72] width 141 height 14
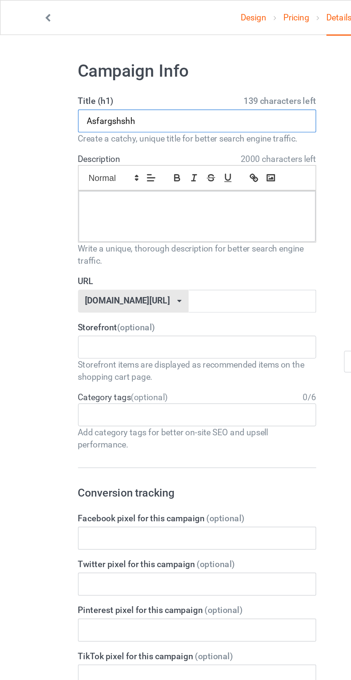
type input "Asfargshshh"
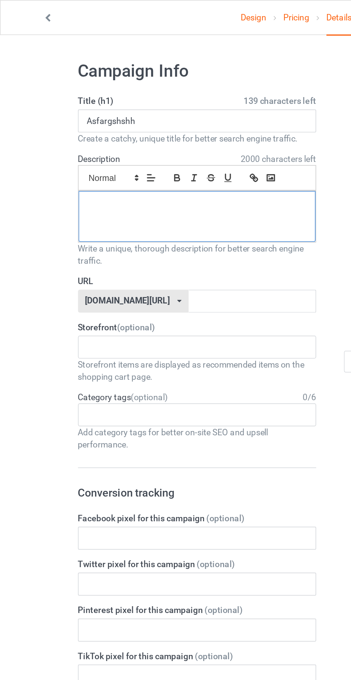
click at [65, 135] on div at bounding box center [117, 128] width 141 height 30
click at [112, 179] on input "text" at bounding box center [150, 179] width 76 height 14
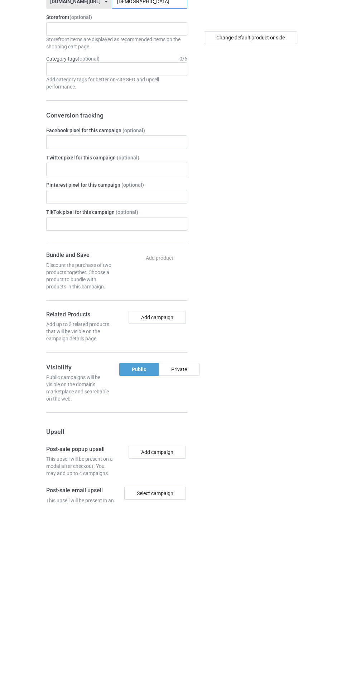
type input "[DEMOGRAPHIC_DATA]"
click at [188, 545] on div "Private" at bounding box center [179, 546] width 41 height 13
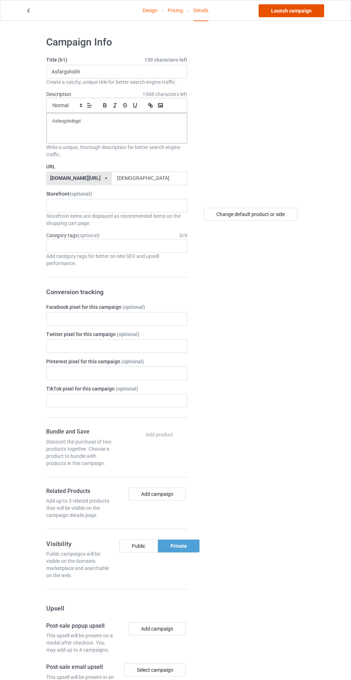
click at [290, 12] on link "Launch campaign" at bounding box center [292, 10] width 66 height 13
